Goal: Contribute content

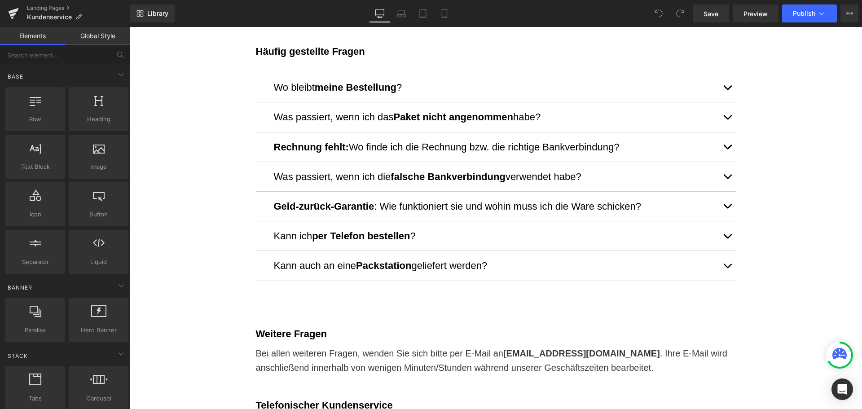
scroll to position [269, 0]
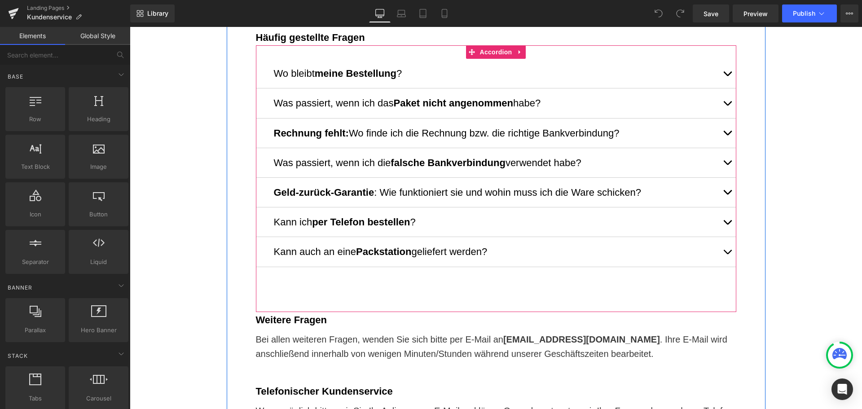
click at [725, 191] on button "button" at bounding box center [727, 192] width 18 height 29
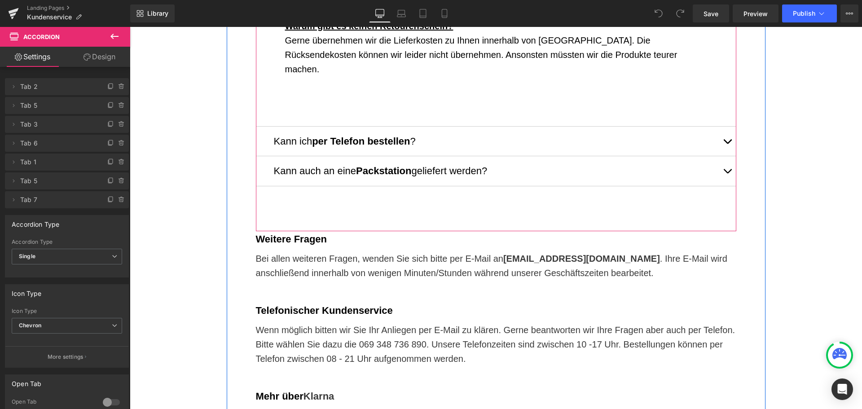
scroll to position [853, 0]
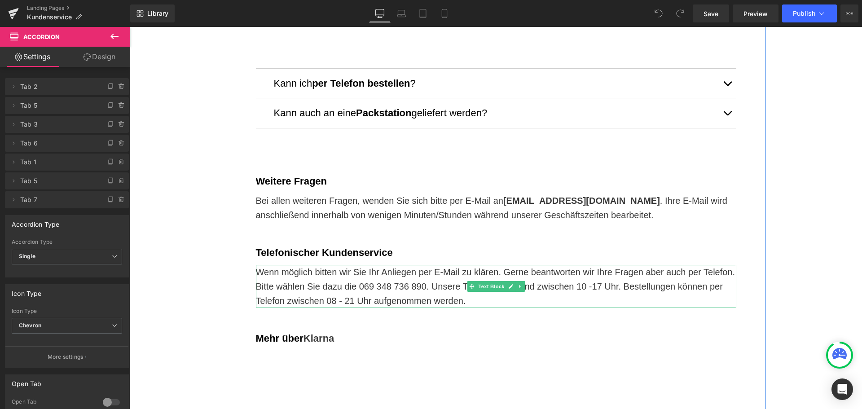
click at [433, 271] on p "Wenn möglich bitten wir Sie Ihr Anliegen per E-Mail zu klären. Gerne beantworte…" at bounding box center [496, 286] width 480 height 43
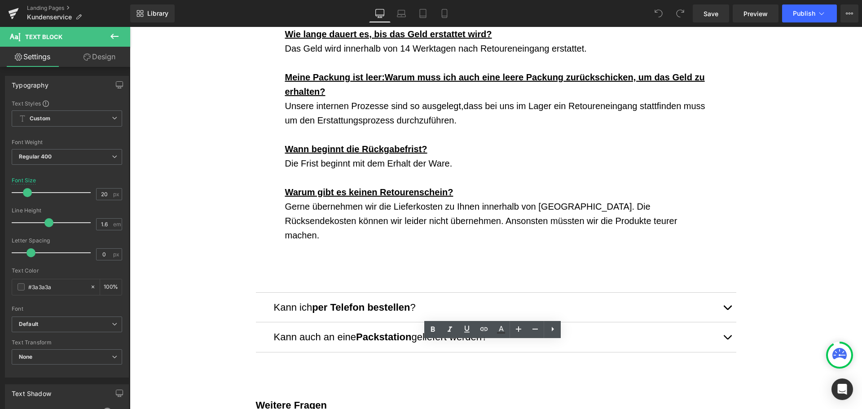
scroll to position [628, 0]
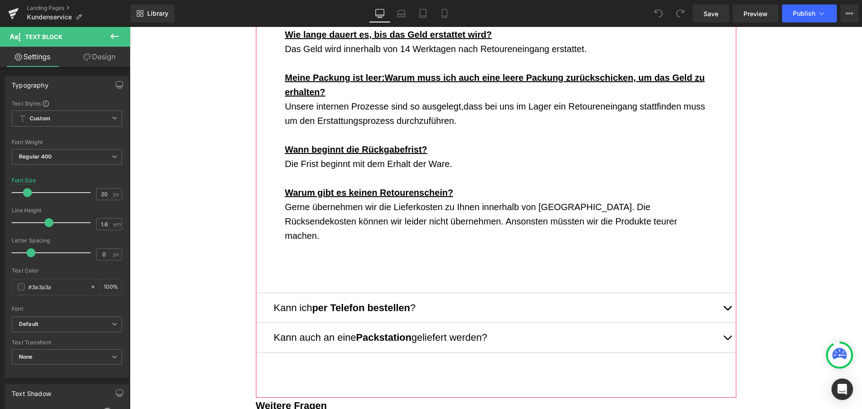
click at [724, 293] on button "button" at bounding box center [727, 307] width 18 height 29
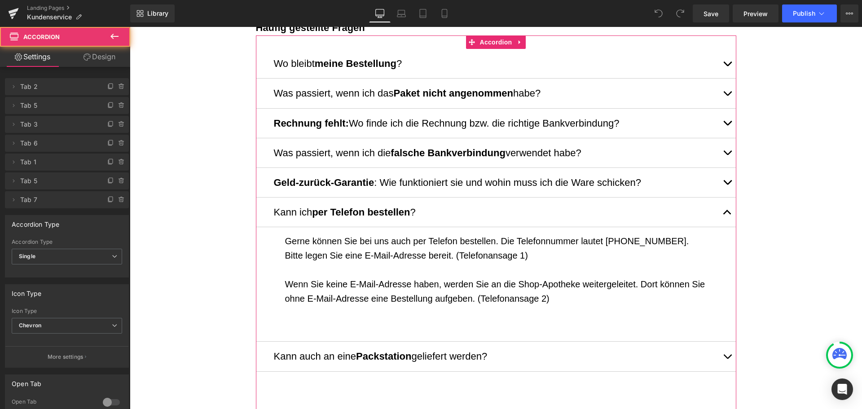
scroll to position [287, 0]
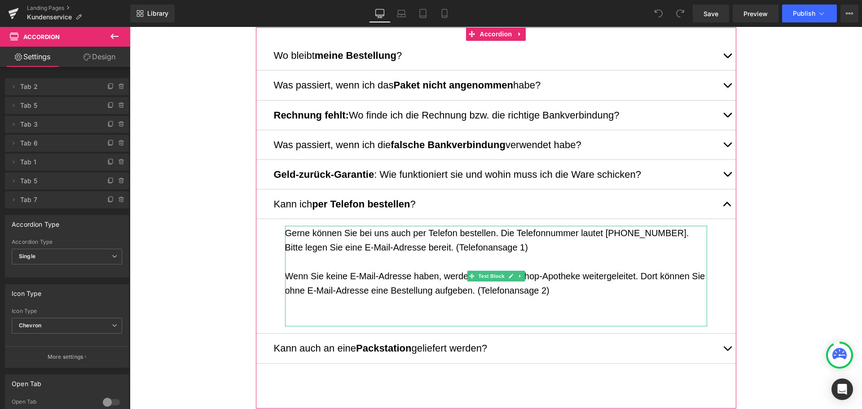
click at [554, 278] on p "Wenn Sie keine E-Mail-Adresse haben, werden Sie an die Shop-Apotheke weitergele…" at bounding box center [496, 283] width 422 height 29
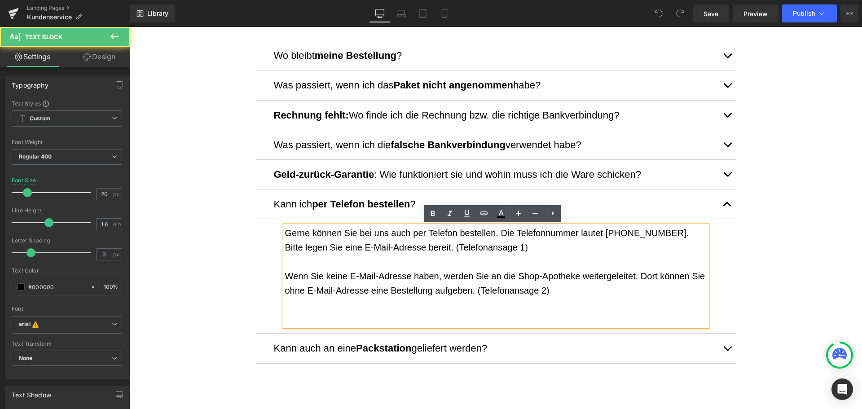
click at [531, 273] on p "Wenn Sie keine E-Mail-Adresse haben, werden Sie an die Shop-Apotheke weitergele…" at bounding box center [496, 283] width 422 height 29
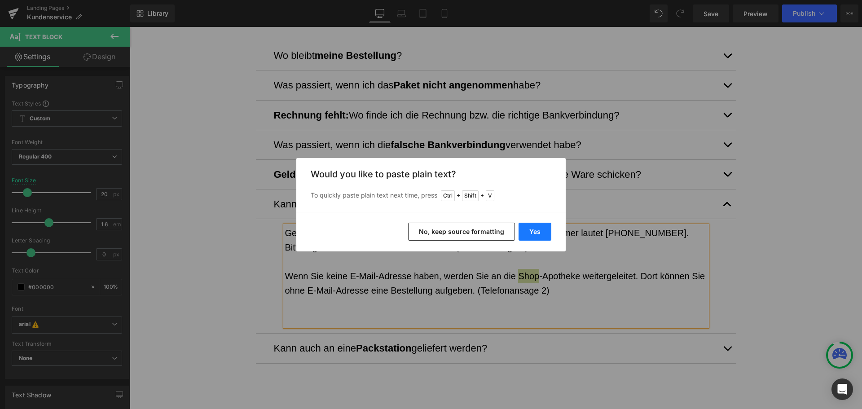
click at [526, 229] on button "Yes" at bounding box center [534, 232] width 33 height 18
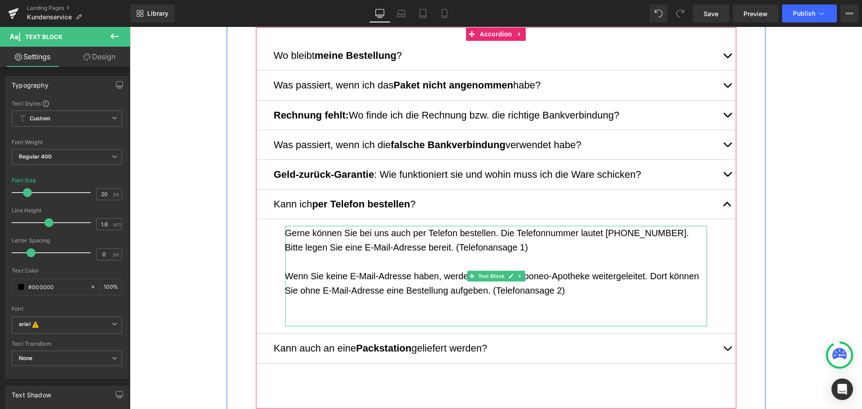
click at [439, 272] on p "Wenn Sie keine E-Mail-Adresse haben, werden Sie an die Aponeo-Apotheke weiterge…" at bounding box center [496, 283] width 422 height 29
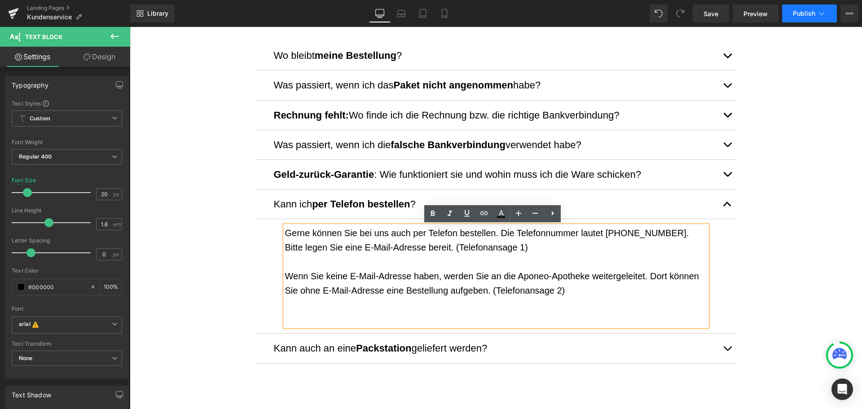
click at [788, 15] on button "Publish" at bounding box center [809, 13] width 55 height 18
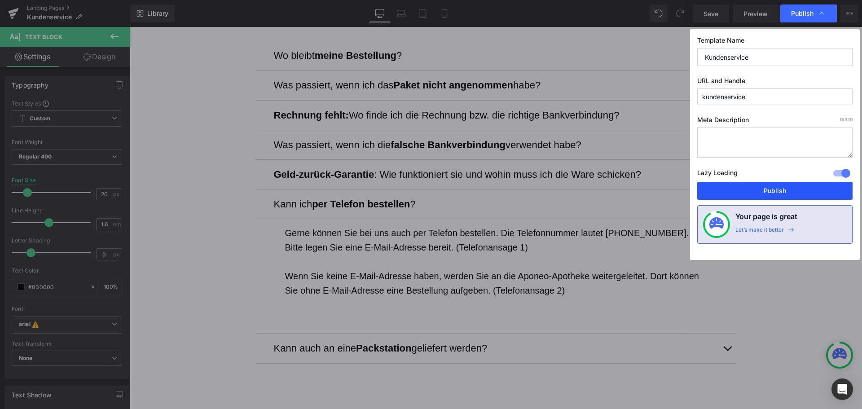
click at [805, 184] on button "Publish" at bounding box center [774, 191] width 155 height 18
